Goal: Use online tool/utility: Utilize a website feature to perform a specific function

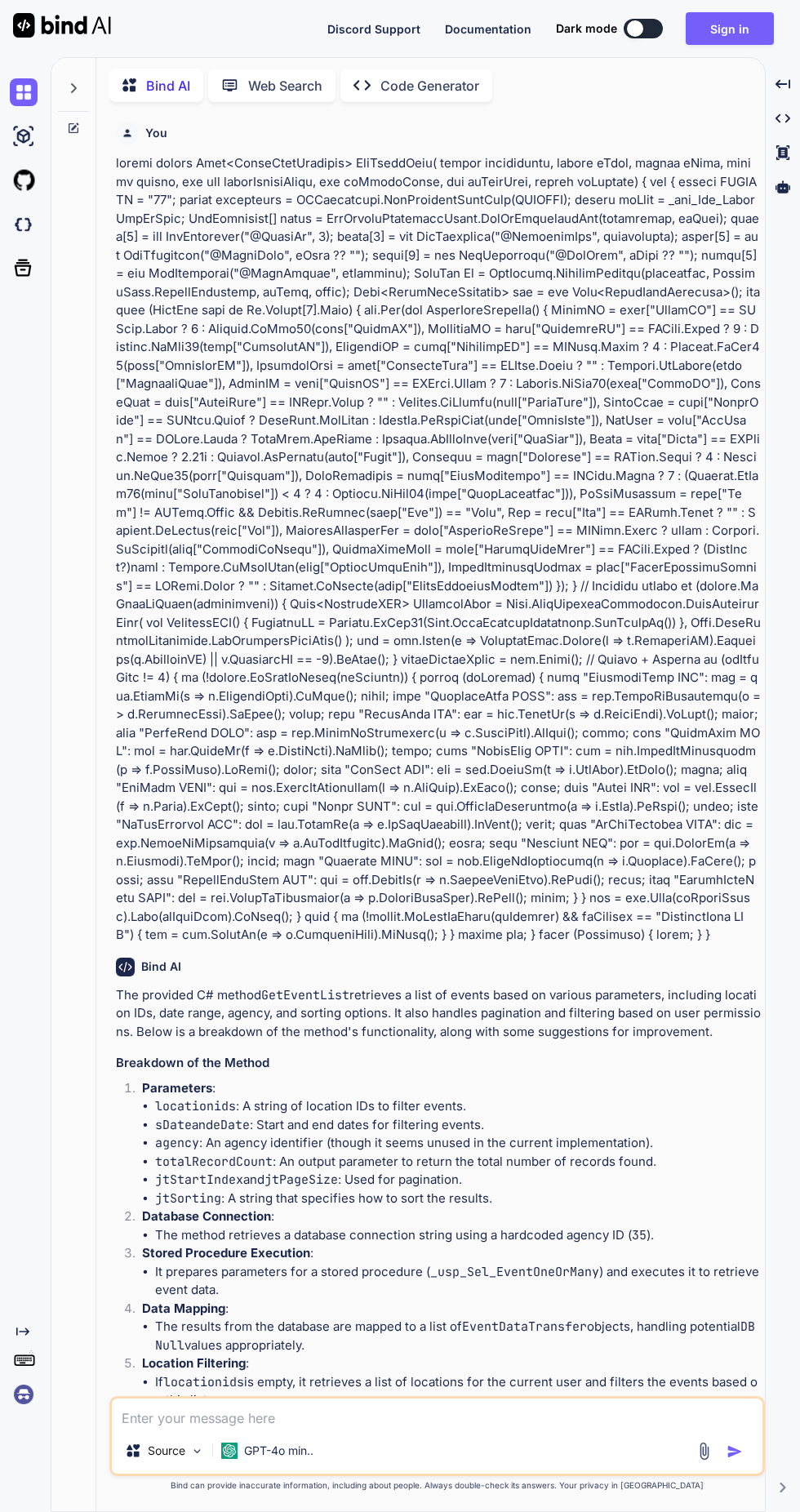
scroll to position [113, 0]
type textarea "x"
click at [73, 84] on icon at bounding box center [73, 88] width 13 height 13
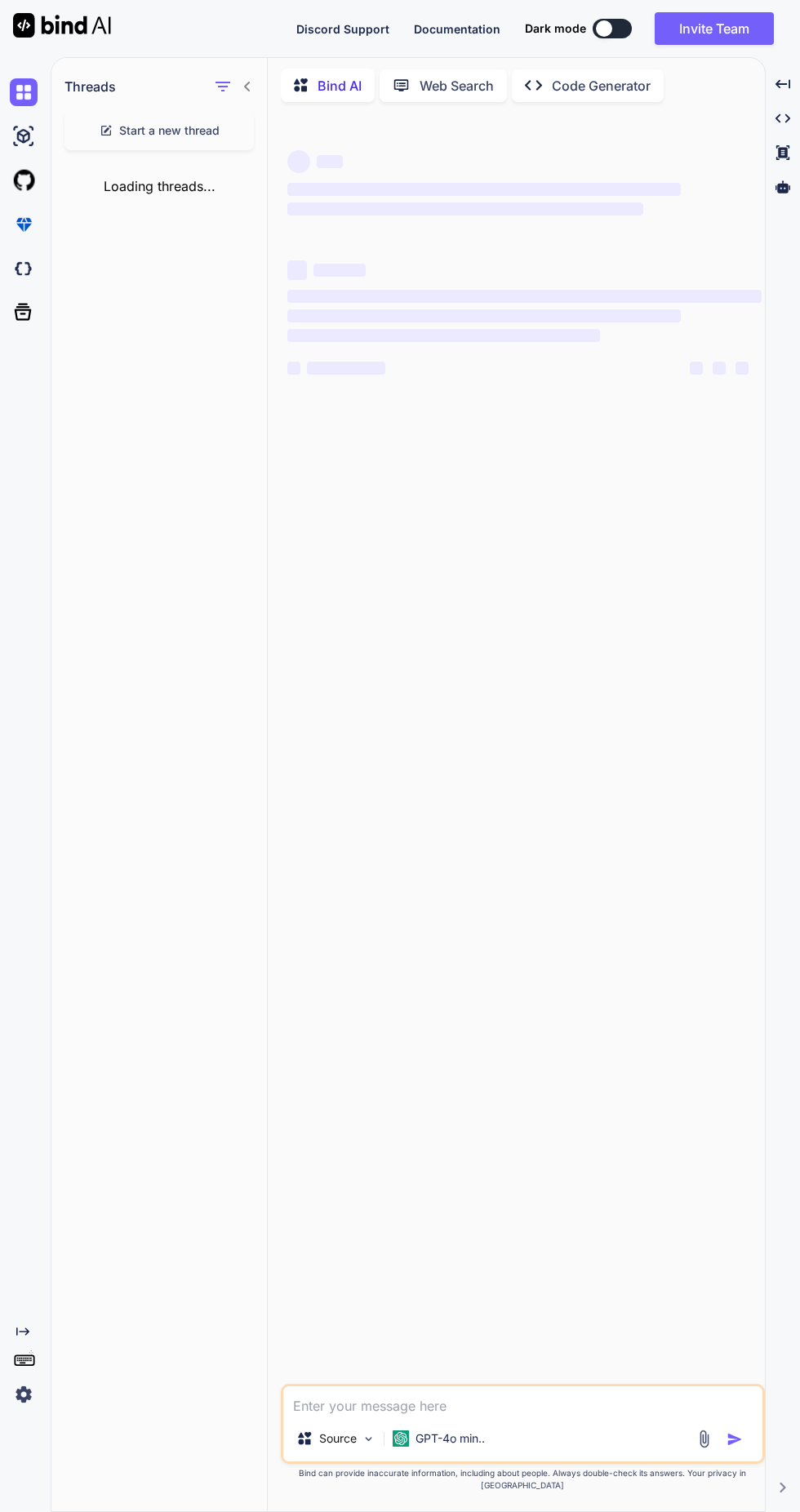
type textarea "x"
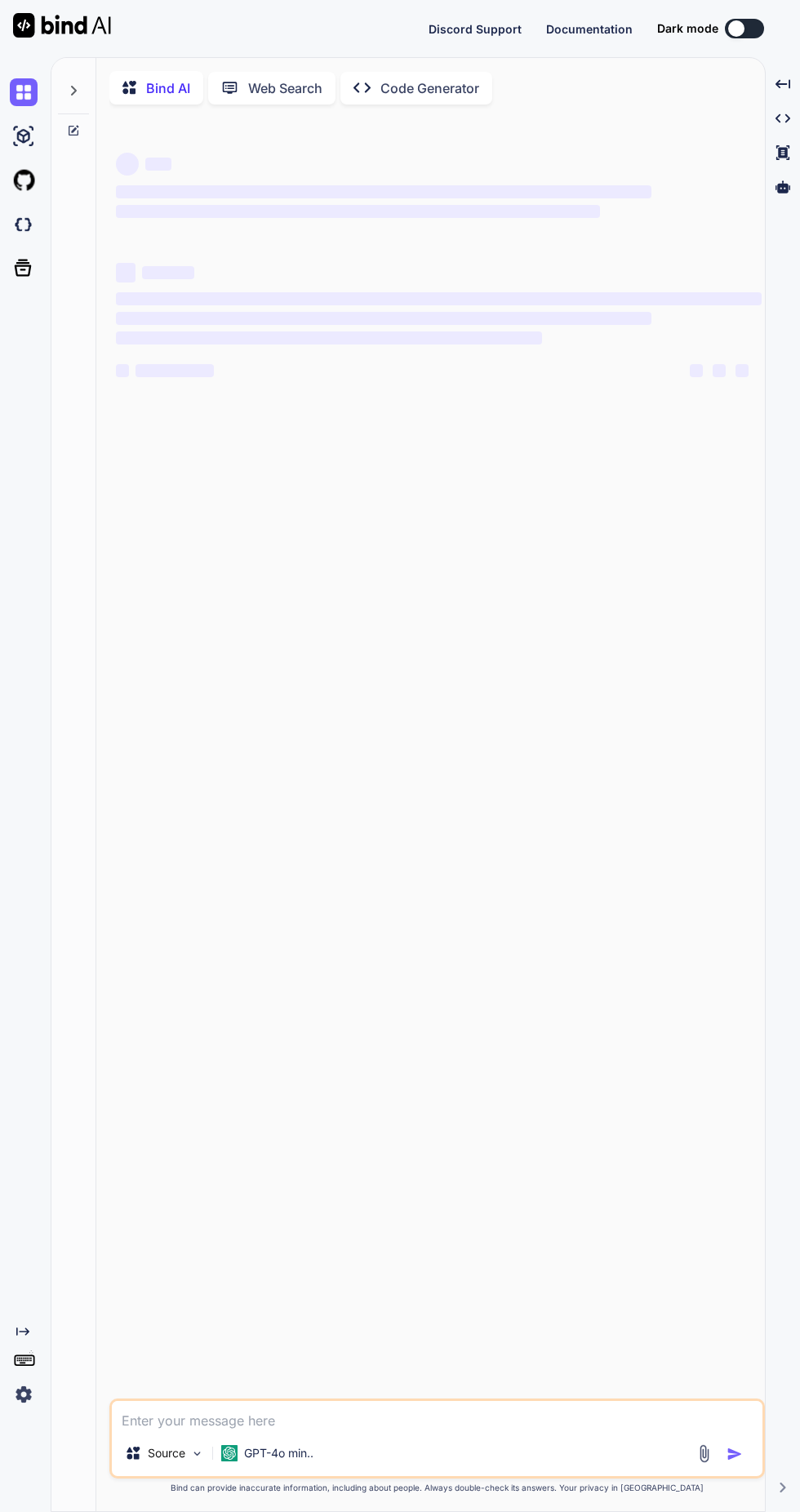
type textarea "x"
click at [63, 66] on div at bounding box center [73, 85] width 31 height 57
click at [73, 84] on icon at bounding box center [73, 91] width 13 height 13
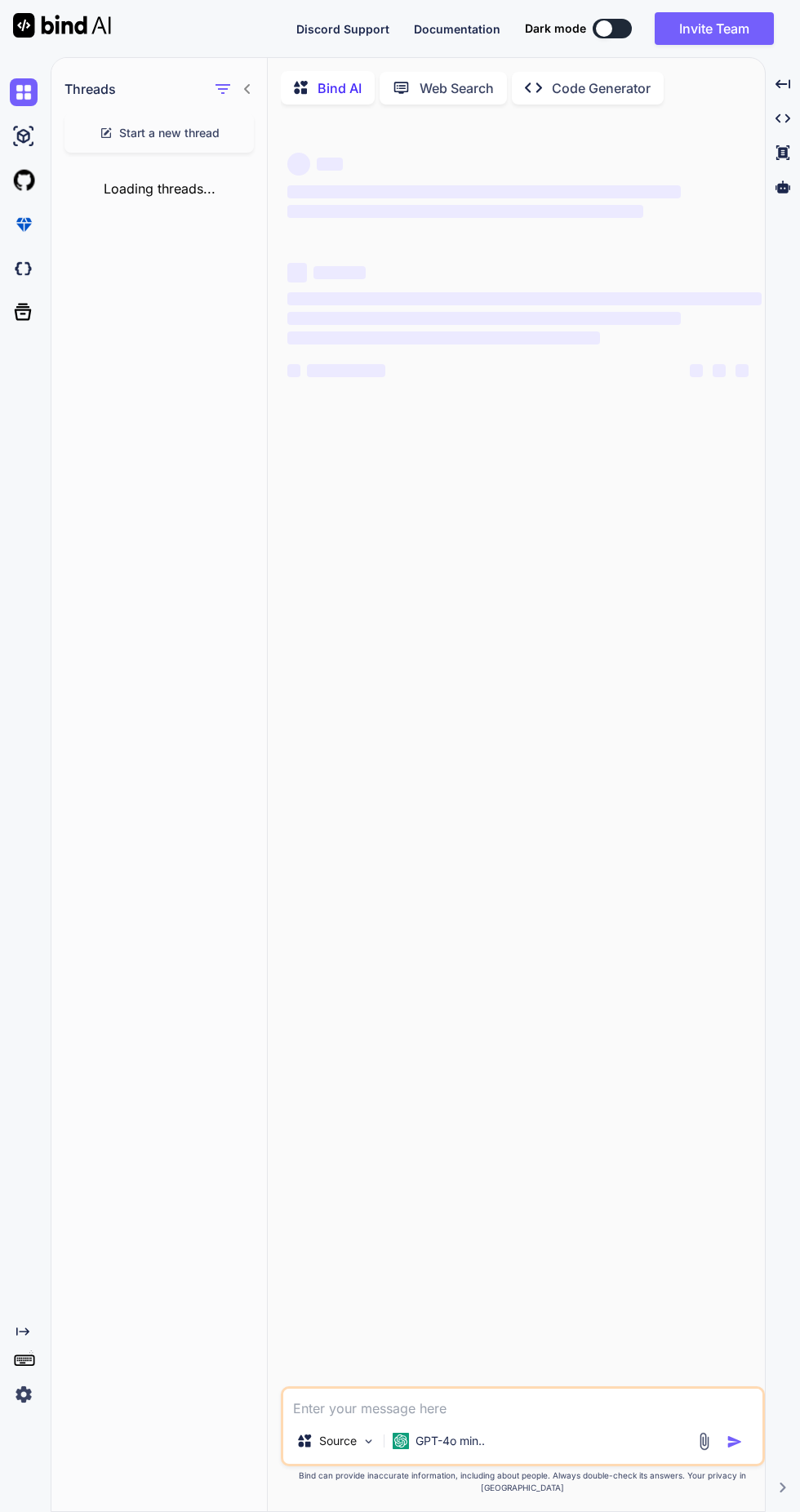
type textarea "x"
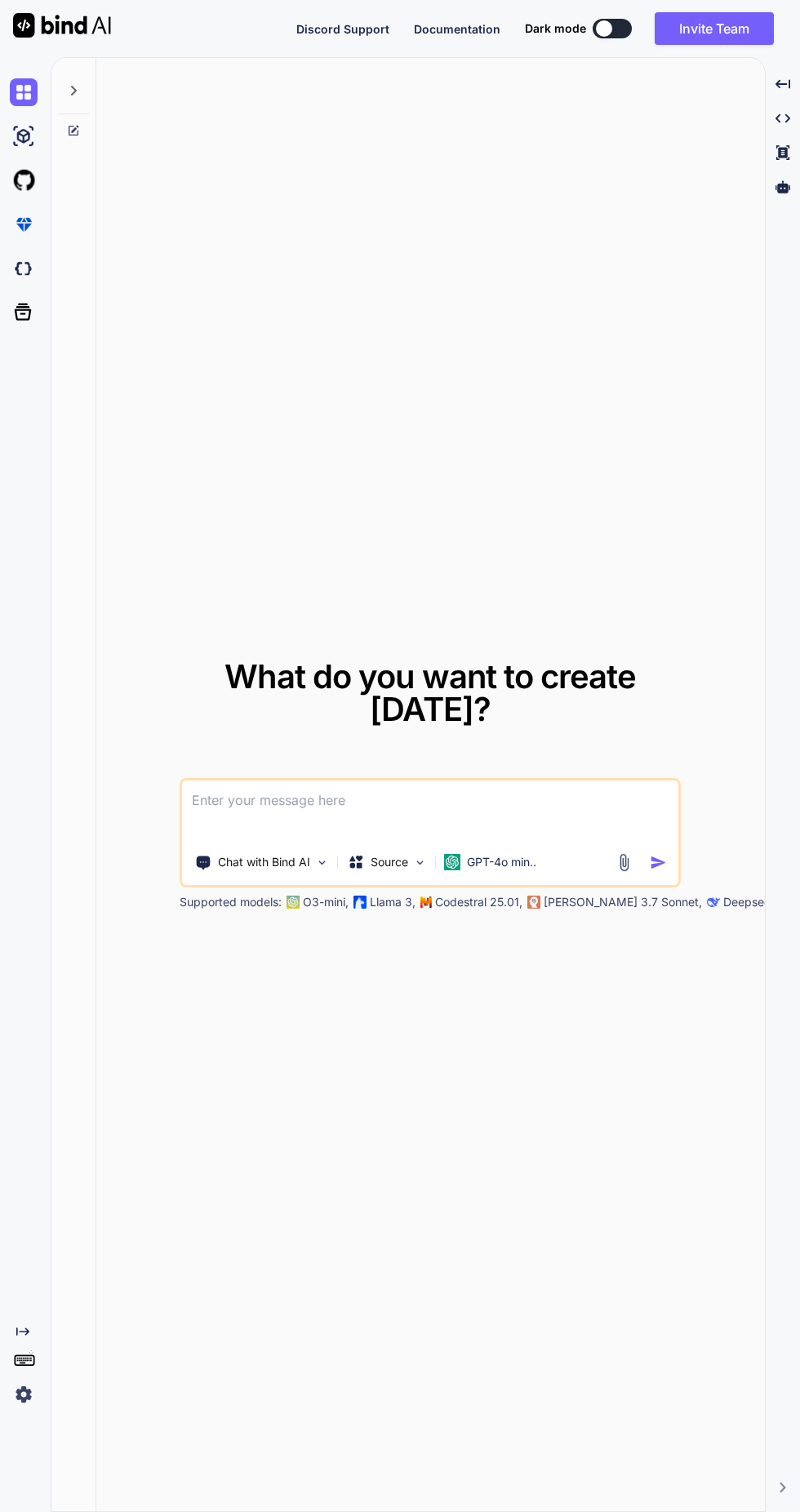
click at [73, 90] on icon at bounding box center [73, 91] width 13 height 13
type textarea "x"
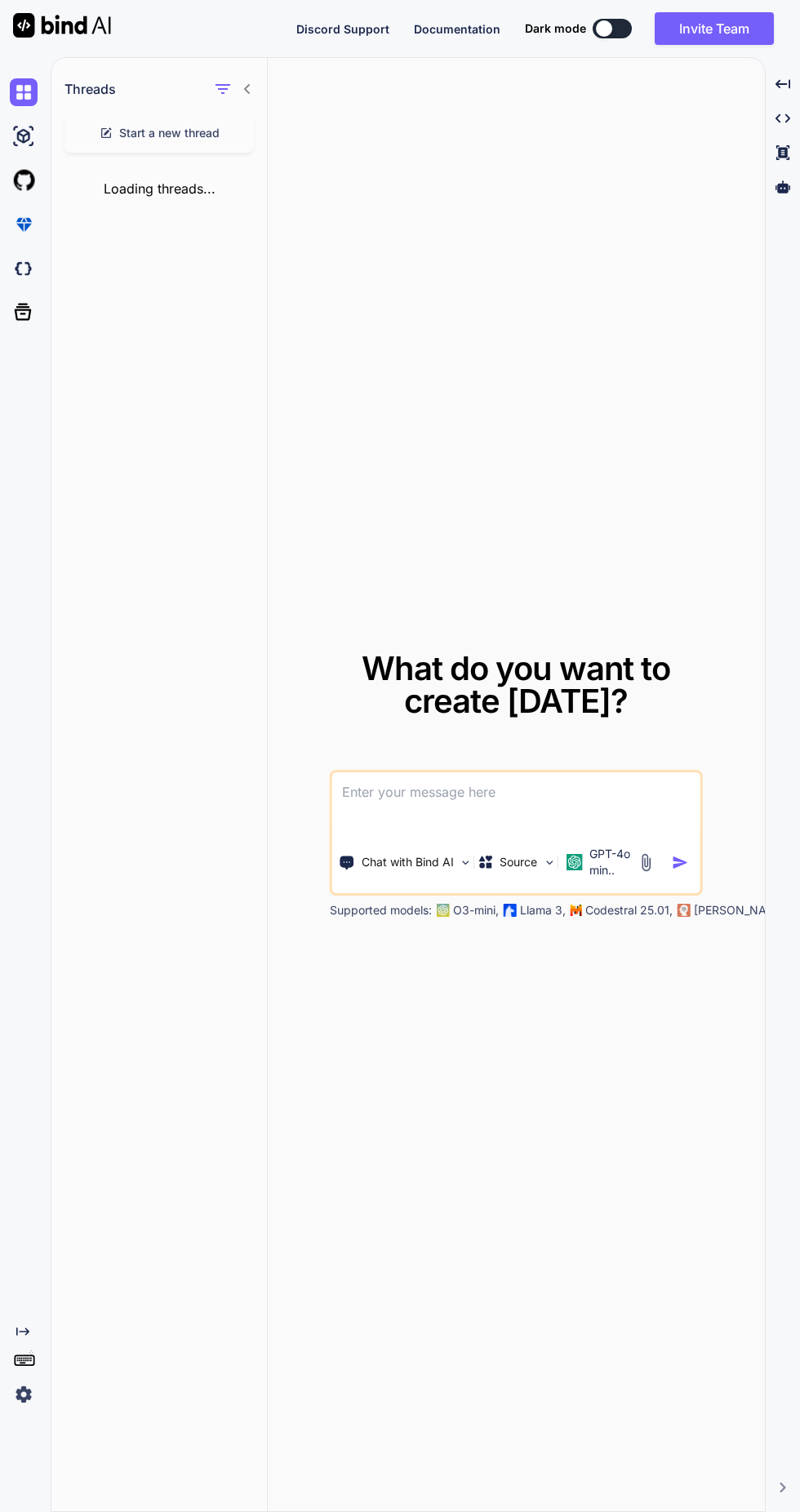
click at [792, 1377] on div "Created with Pixso. Created with Pixso. Created with Pixso. Created with Pixso." at bounding box center [783, 791] width 22 height 1442
